Goal: Information Seeking & Learning: Learn about a topic

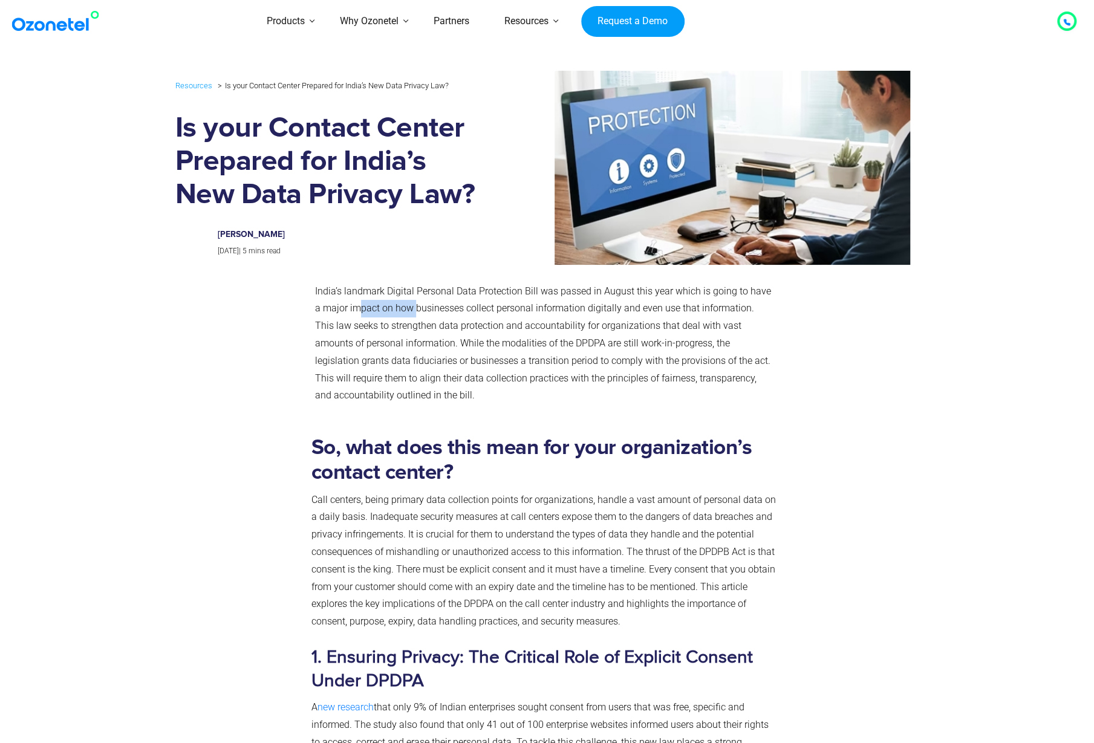
drag, startPoint x: 349, startPoint y: 313, endPoint x: 406, endPoint y: 313, distance: 56.8
click at [406, 313] on span "India’s landmark Digital Personal Data Protection Bill was passed in August thi…" at bounding box center [543, 343] width 456 height 116
click at [467, 317] on p "India’s landmark Digital Personal Data Protection Bill was passed in August thi…" at bounding box center [544, 344] width 459 height 122
drag, startPoint x: 378, startPoint y: 501, endPoint x: 432, endPoint y: 502, distance: 53.8
click at [432, 502] on span "Call centers, being primary data collection points for organizations, handle a …" at bounding box center [543, 561] width 464 height 134
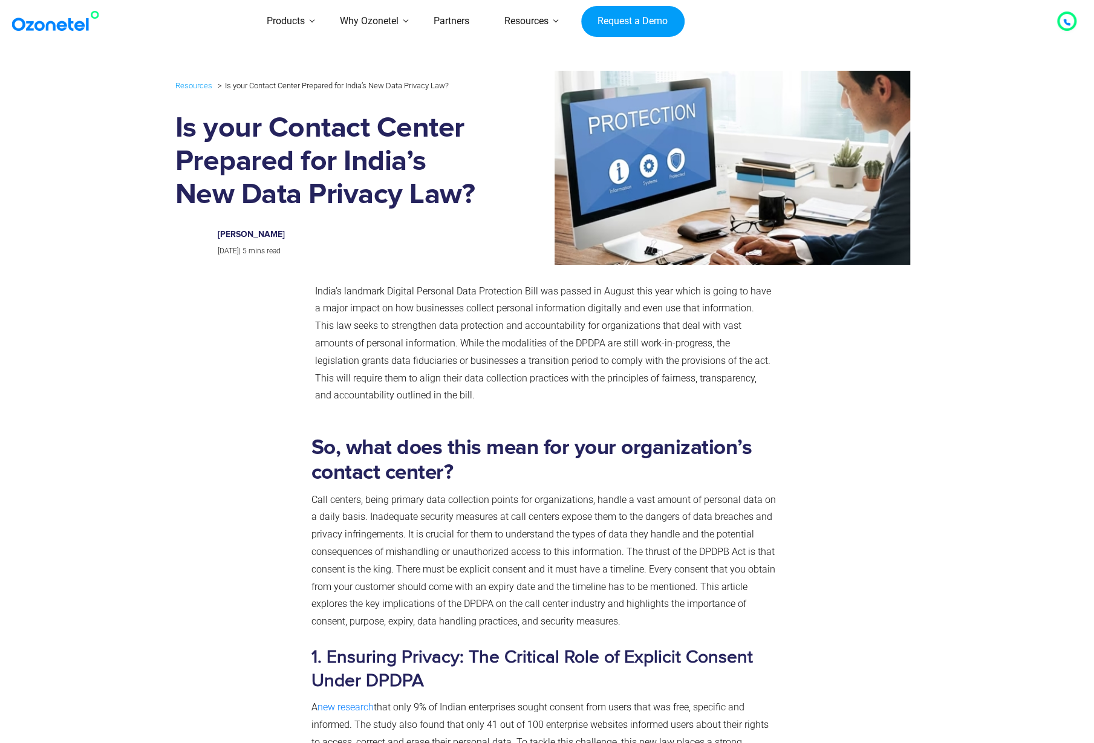
click at [503, 512] on span "Call centers, being primary data collection points for organizations, handle a …" at bounding box center [543, 561] width 464 height 134
drag, startPoint x: 327, startPoint y: 519, endPoint x: 574, endPoint y: 516, distance: 247.3
click at [574, 516] on span "Call centers, being primary data collection points for organizations, handle a …" at bounding box center [543, 561] width 464 height 134
drag, startPoint x: 346, startPoint y: 533, endPoint x: 593, endPoint y: 535, distance: 246.7
click at [593, 535] on span "Call centers, being primary data collection points for organizations, handle a …" at bounding box center [543, 561] width 464 height 134
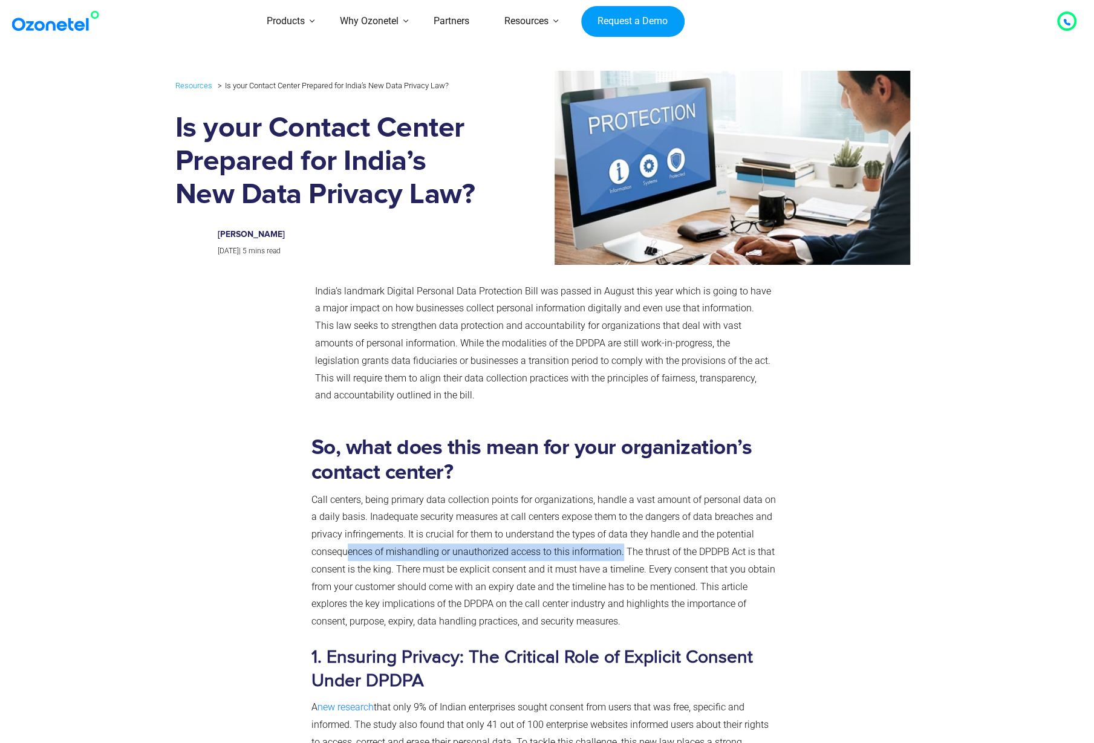
drag, startPoint x: 349, startPoint y: 556, endPoint x: 620, endPoint y: 549, distance: 271.6
click at [620, 549] on span "Call centers, being primary data collection points for organizations, handle a …" at bounding box center [543, 561] width 464 height 134
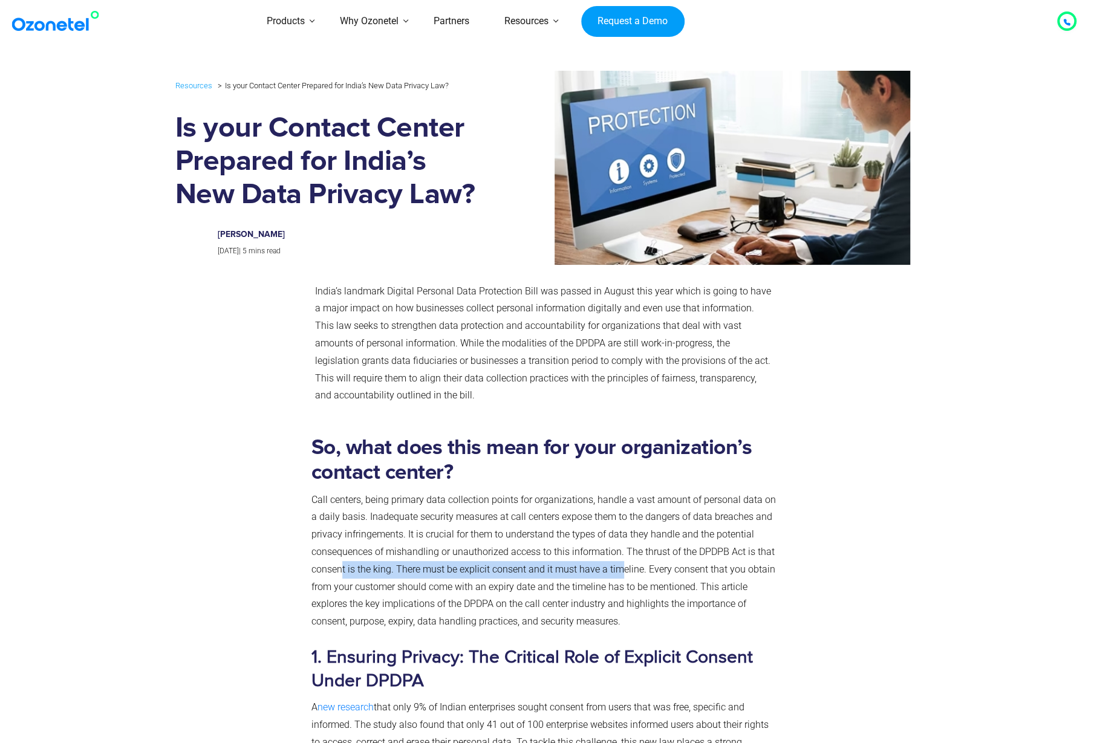
drag, startPoint x: 343, startPoint y: 575, endPoint x: 618, endPoint y: 571, distance: 275.1
click at [618, 571] on span "Call centers, being primary data collection points for organizations, handle a …" at bounding box center [543, 561] width 464 height 134
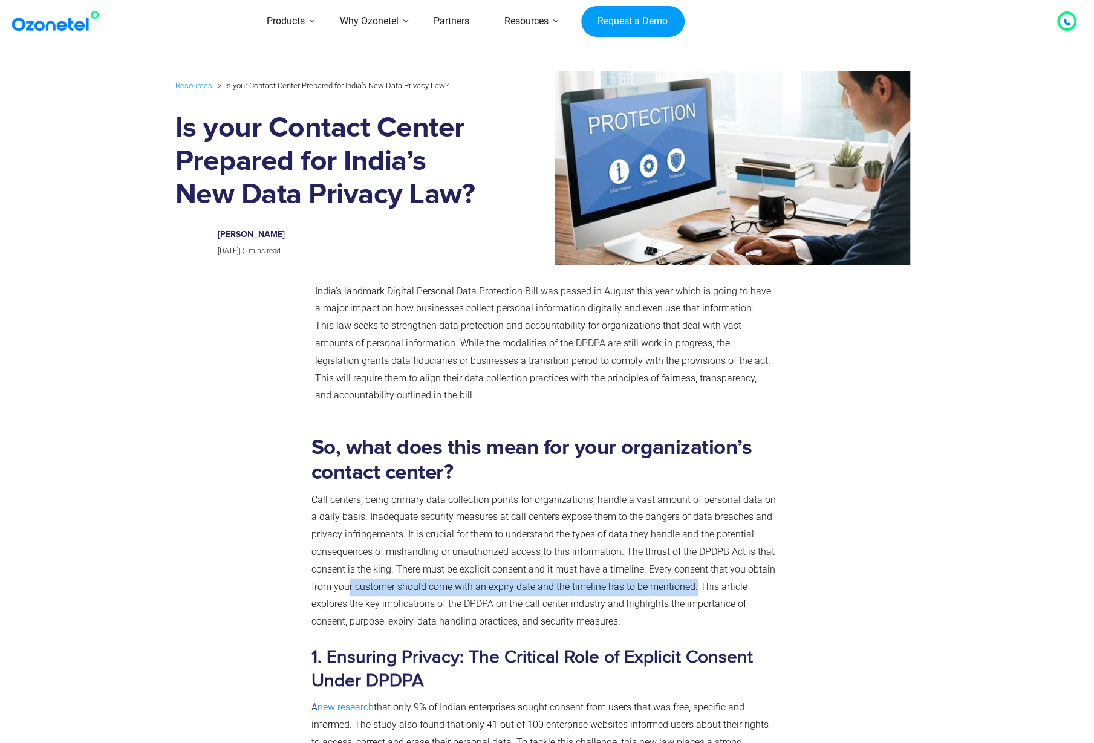
drag, startPoint x: 350, startPoint y: 591, endPoint x: 695, endPoint y: 585, distance: 345.3
click at [695, 585] on span "Call centers, being primary data collection points for organizations, handle a …" at bounding box center [543, 561] width 464 height 134
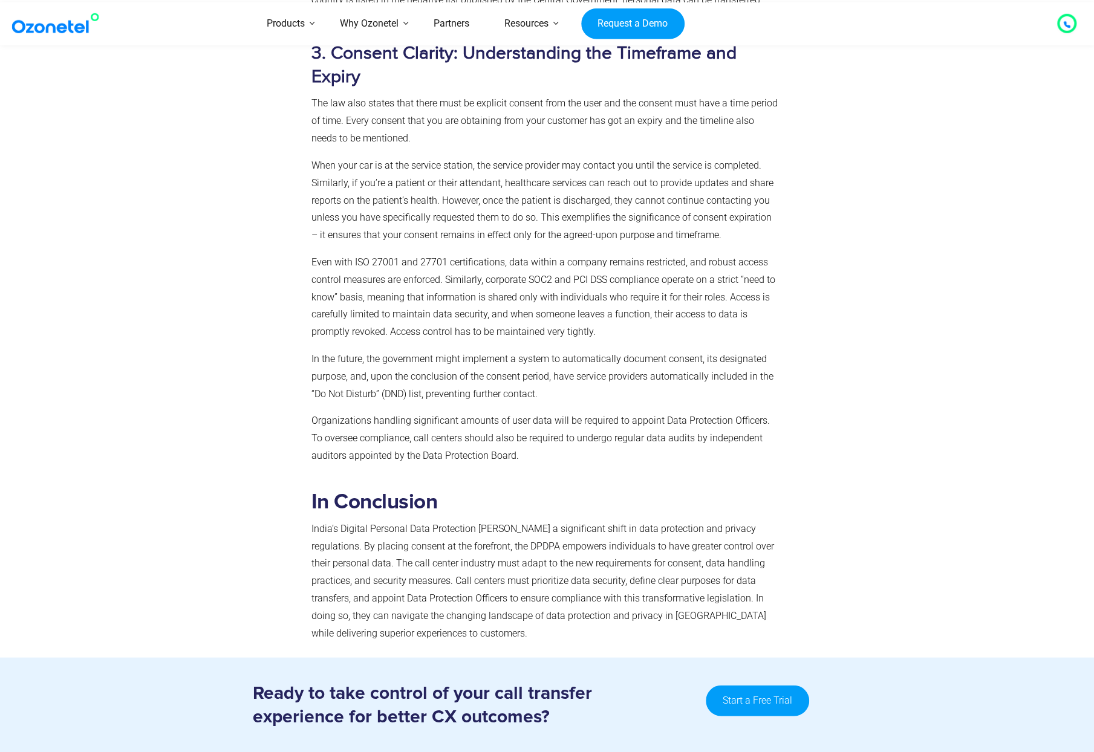
scroll to position [1632, 0]
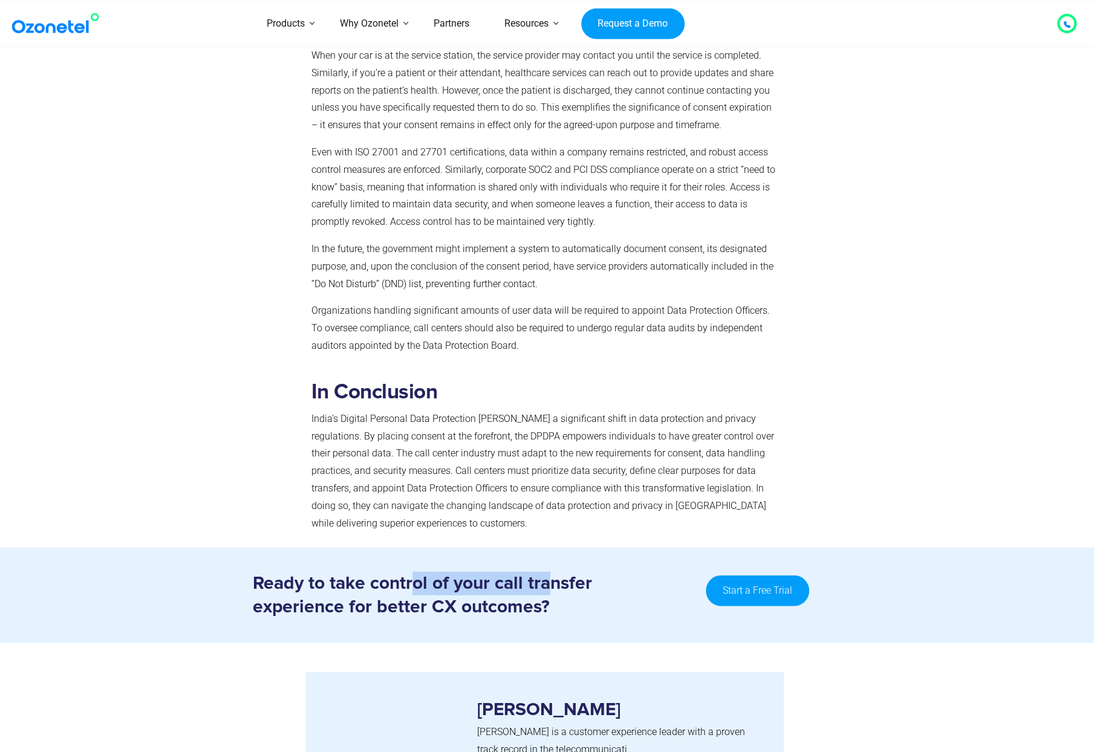
drag, startPoint x: 411, startPoint y: 548, endPoint x: 549, endPoint y: 553, distance: 138.0
click at [549, 571] on h3 "Ready to take control of your call transfer experience for better CX outcomes?" at bounding box center [473, 594] width 441 height 47
click at [337, 571] on h3 "Ready to take control of your call transfer experience for better CX outcomes?" at bounding box center [473, 594] width 441 height 47
click at [486, 571] on h3 "Ready to take control of your call transfer experience for better CX outcomes?" at bounding box center [473, 594] width 441 height 47
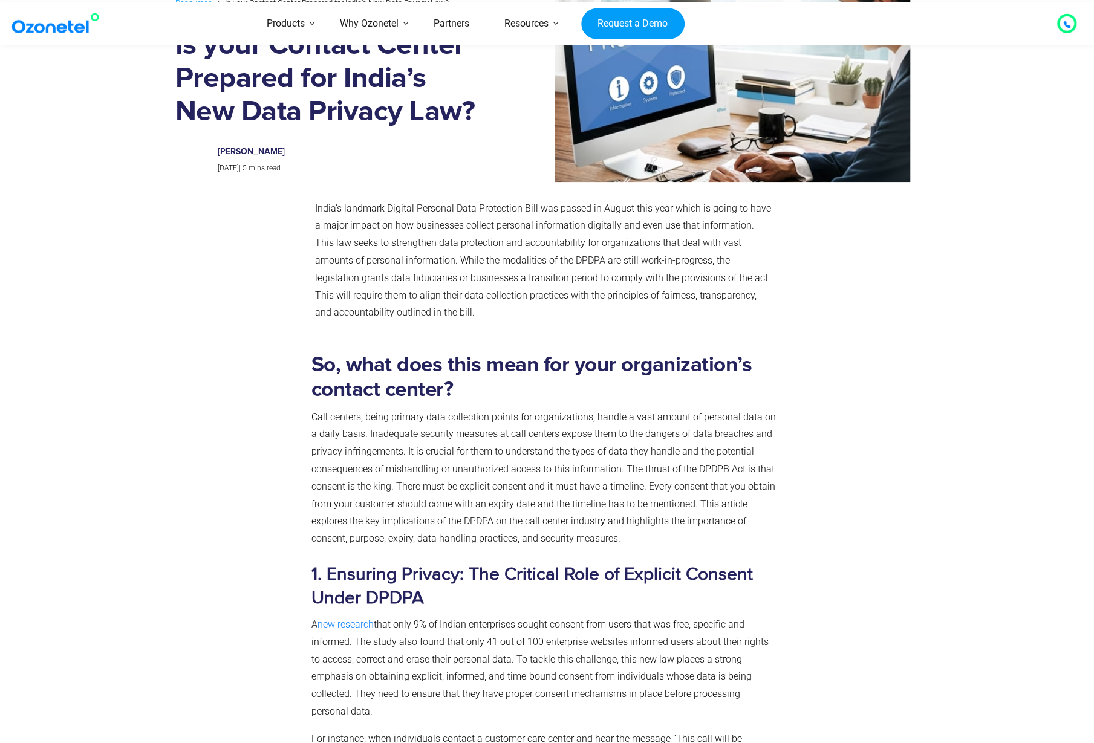
scroll to position [0, 0]
